Goal: Information Seeking & Learning: Learn about a topic

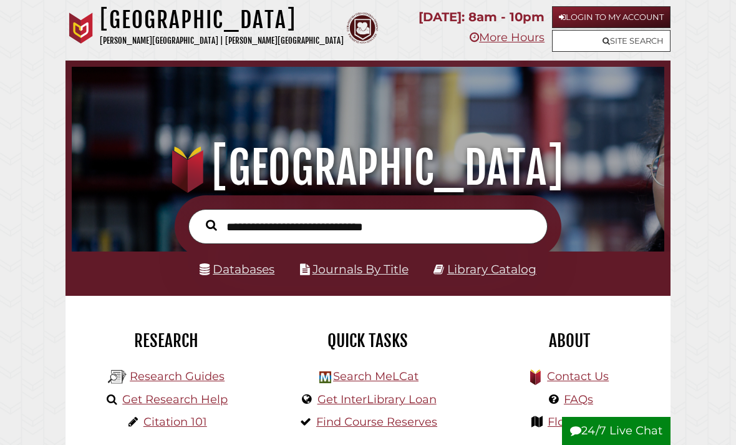
scroll to position [196, 587]
click at [640, 18] on link "Login to My Account" at bounding box center [611, 17] width 119 height 22
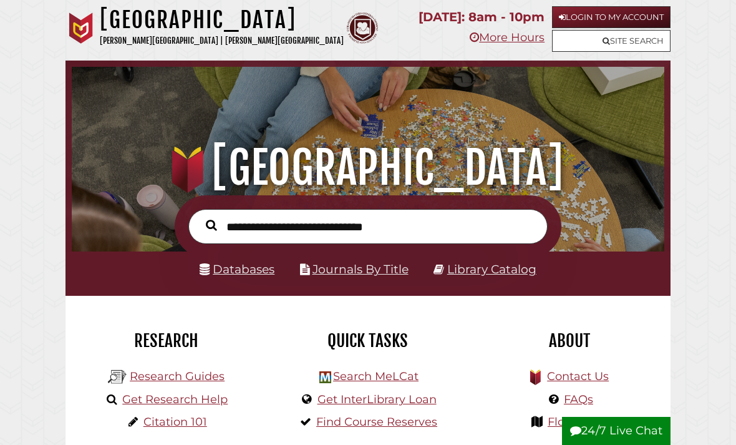
click at [639, 22] on link "Login to My Account" at bounding box center [611, 17] width 119 height 22
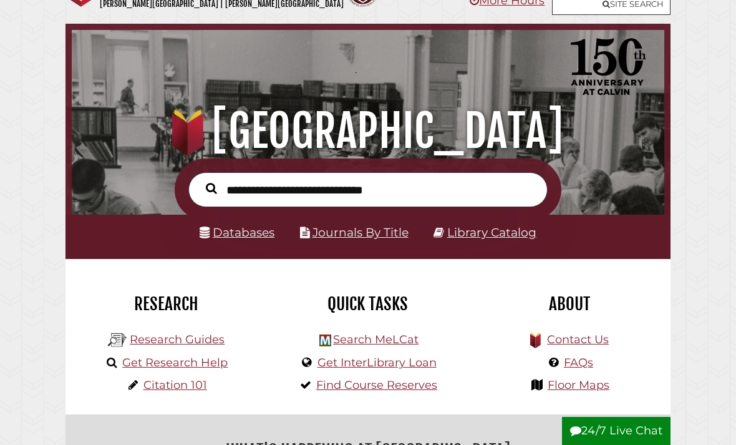
click at [254, 252] on div "Databases Journals By Title Library Catalog" at bounding box center [368, 237] width 605 height 44
click at [250, 240] on link "Databases" at bounding box center [237, 232] width 75 height 14
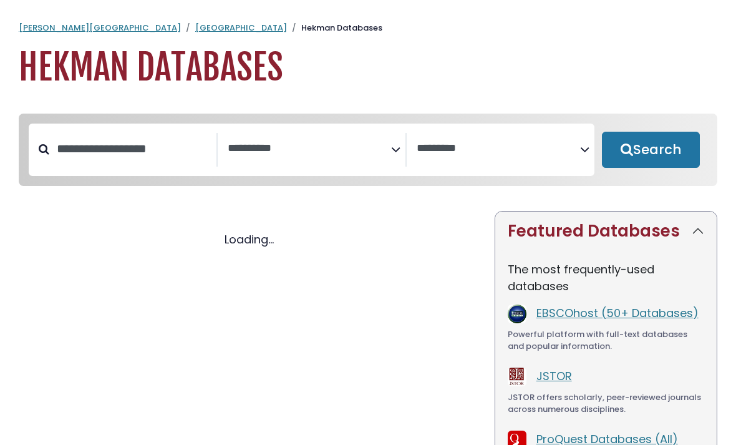
select select "Database Subject Filter"
select select "Database Vendors Filter"
select select "Database Subject Filter"
select select "Database Vendors Filter"
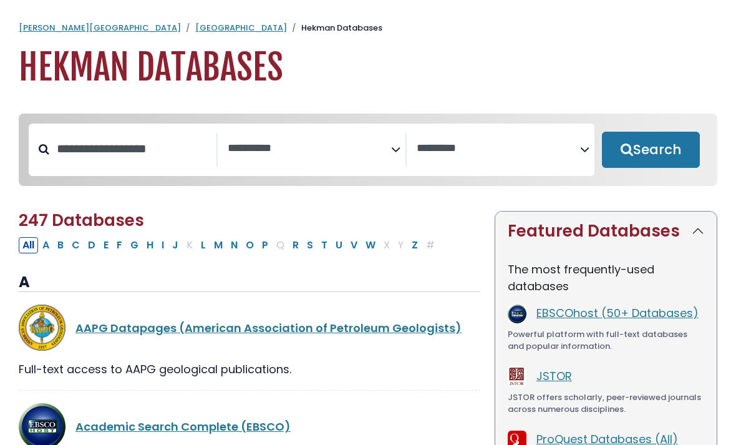
click at [343, 139] on span "Search filters" at bounding box center [309, 147] width 163 height 16
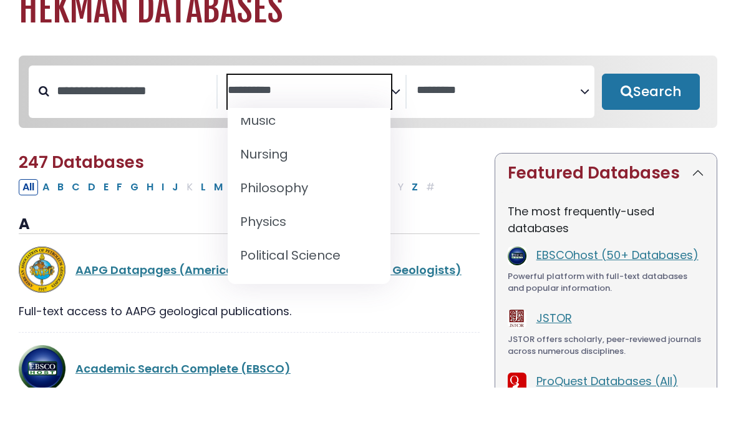
scroll to position [1087, 0]
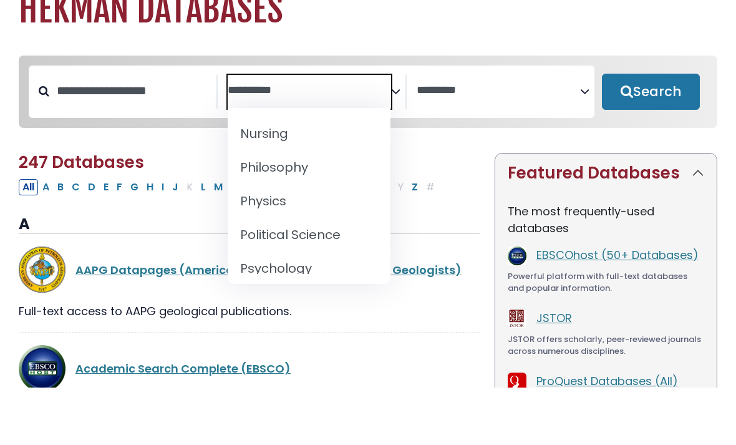
select select "*****"
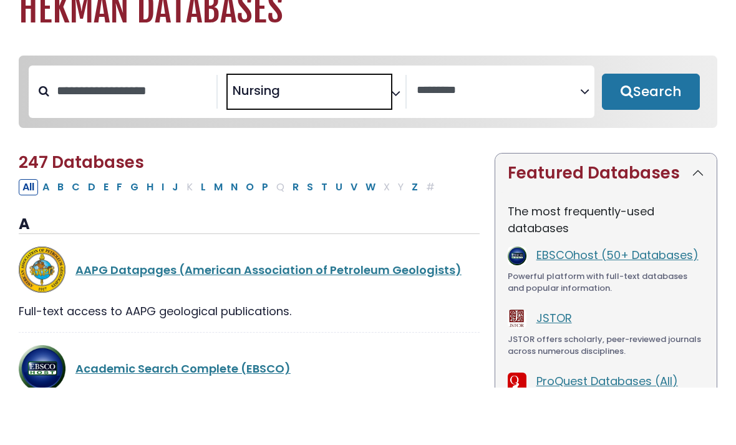
click at [680, 132] on button "Search" at bounding box center [651, 150] width 98 height 36
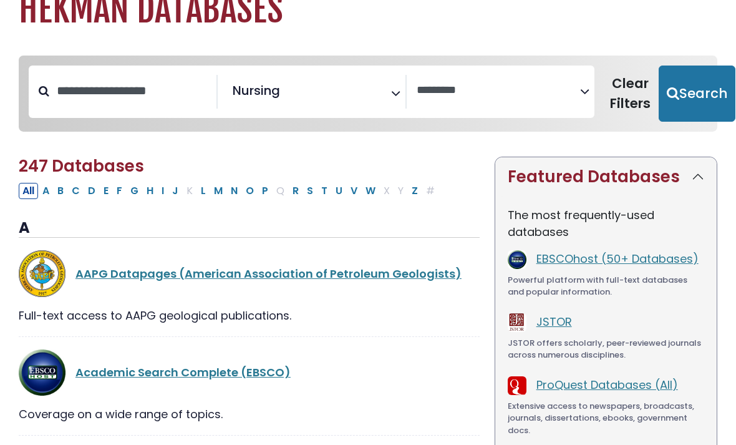
select select "Database Vendors Filter"
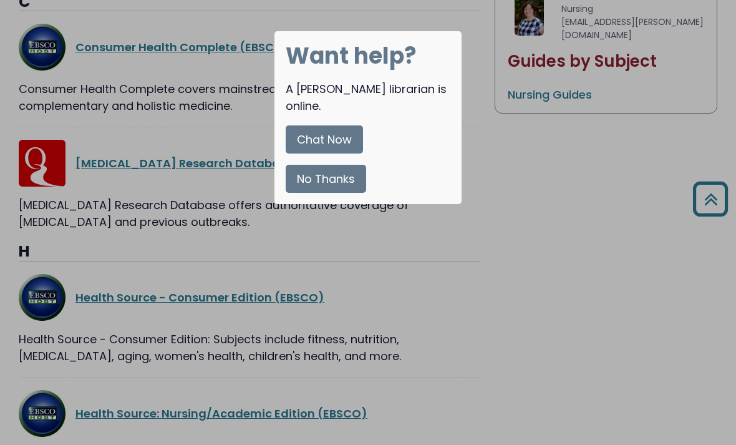
scroll to position [746, 0]
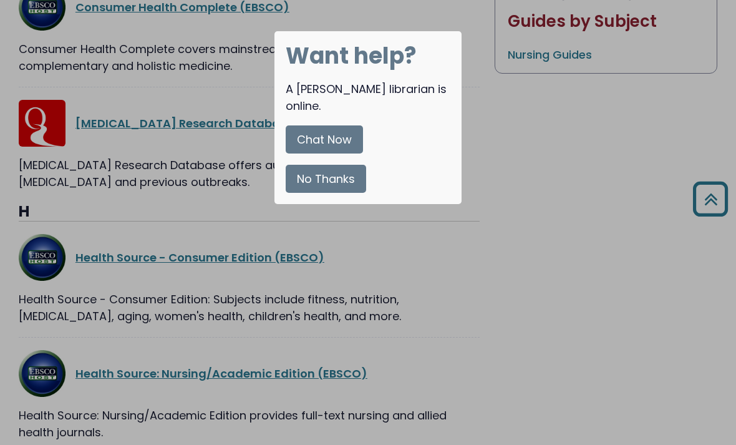
click at [349, 171] on button "No Thanks" at bounding box center [326, 179] width 80 height 28
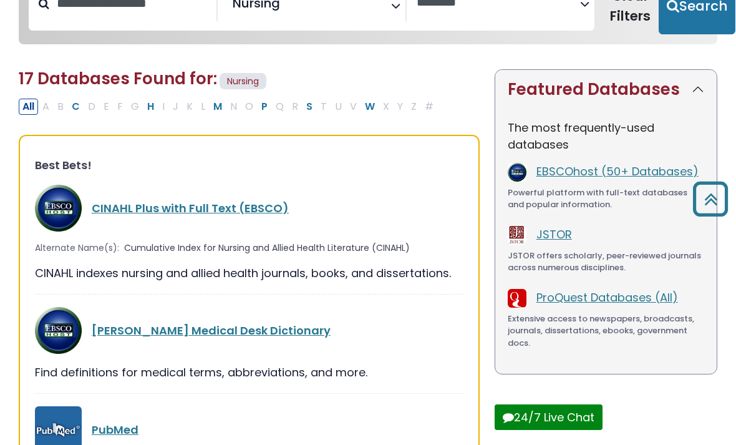
scroll to position [143, 0]
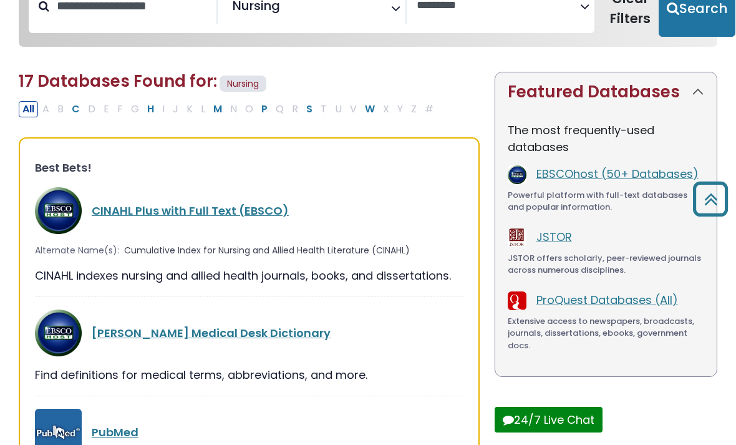
click at [253, 214] on link "CINAHL Plus with Full Text (EBSCO)" at bounding box center [190, 211] width 197 height 16
